Goal: Task Accomplishment & Management: Use online tool/utility

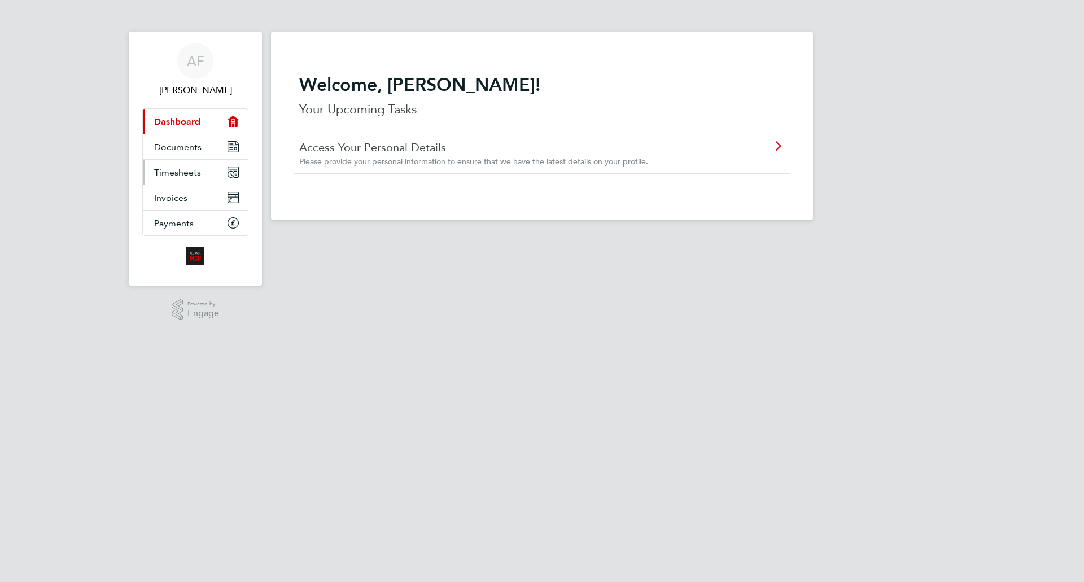
click at [182, 169] on span "Timesheets" at bounding box center [177, 172] width 47 height 11
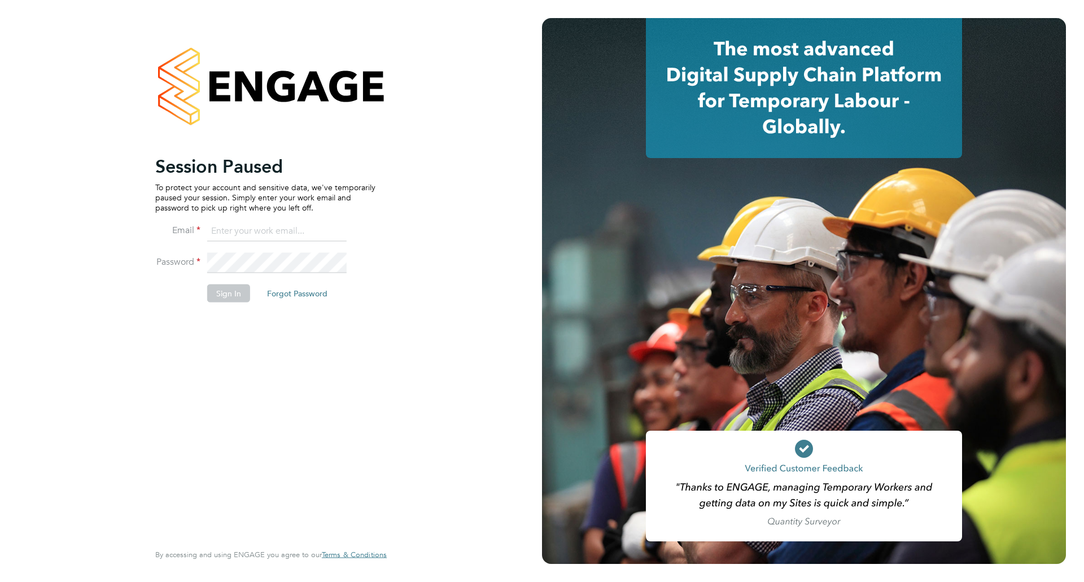
click at [300, 229] on input at bounding box center [276, 231] width 139 height 20
type input "[EMAIL_ADDRESS][DOMAIN_NAME]"
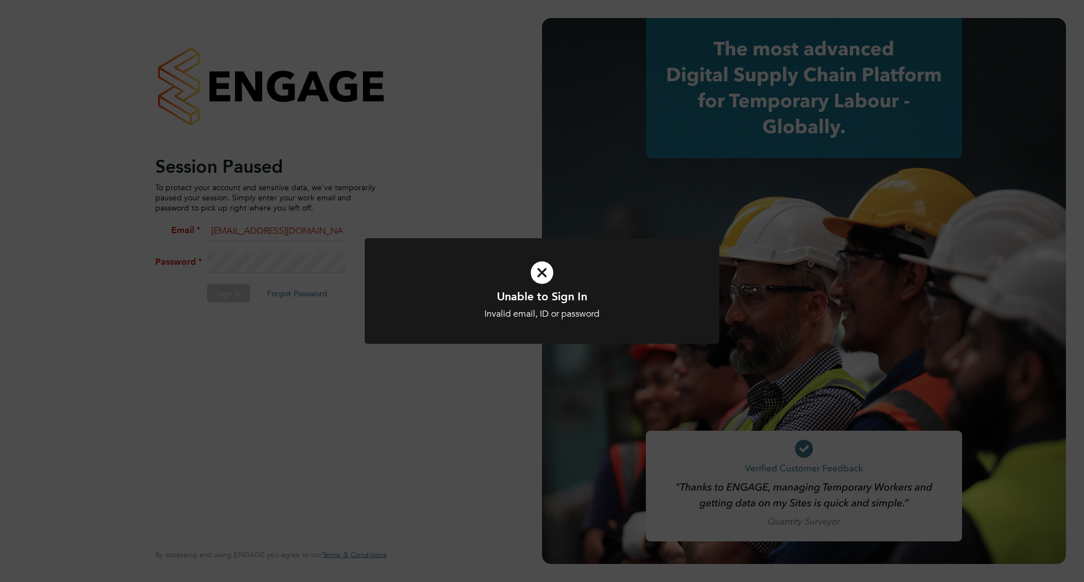
click at [540, 272] on icon at bounding box center [542, 273] width 294 height 44
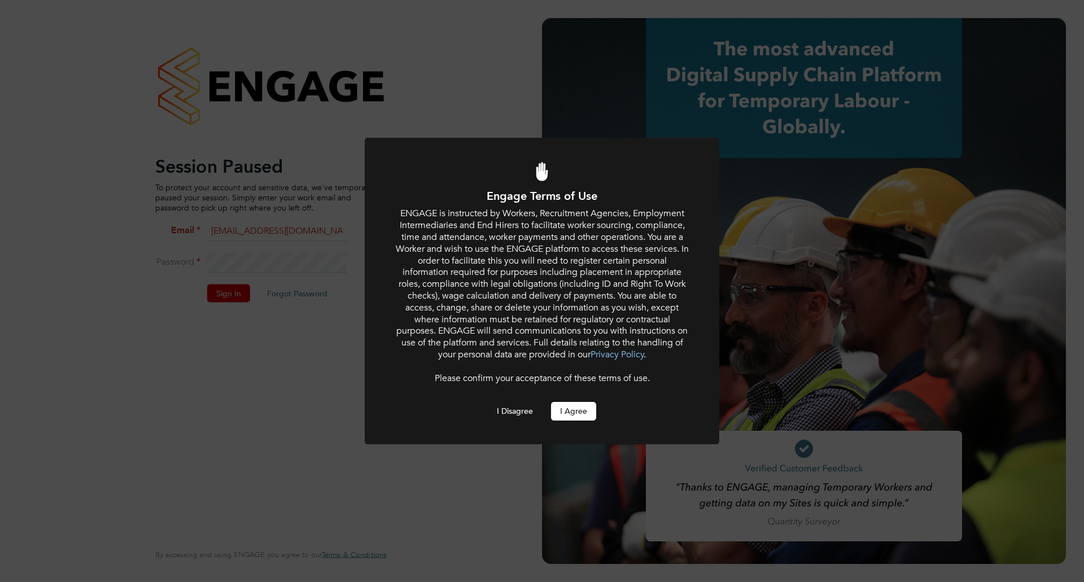
click at [572, 410] on button "I Agree" at bounding box center [573, 411] width 45 height 18
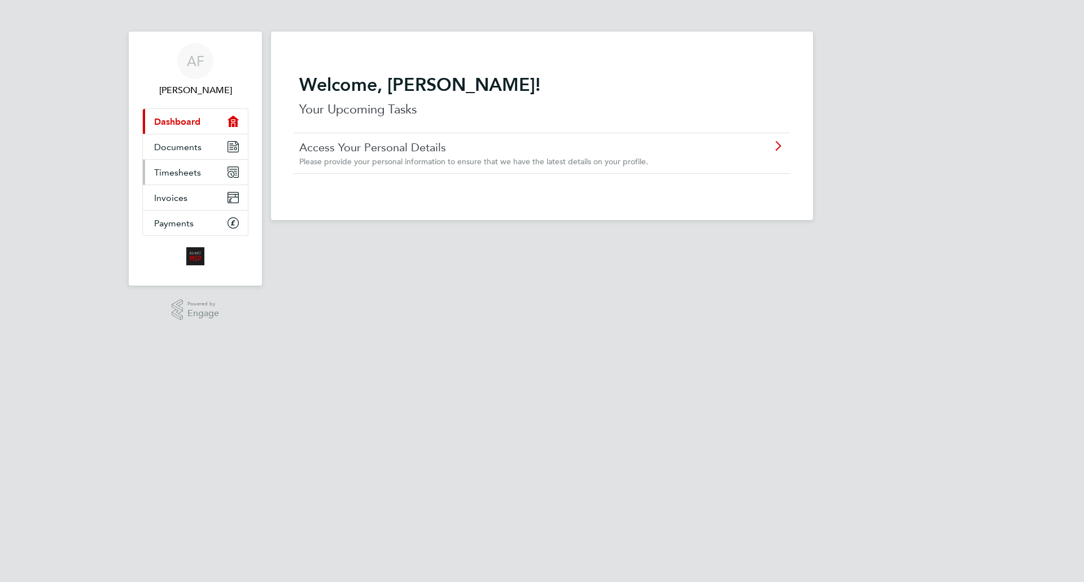
click at [170, 171] on span "Timesheets" at bounding box center [177, 172] width 47 height 11
